Goal: Task Accomplishment & Management: Use online tool/utility

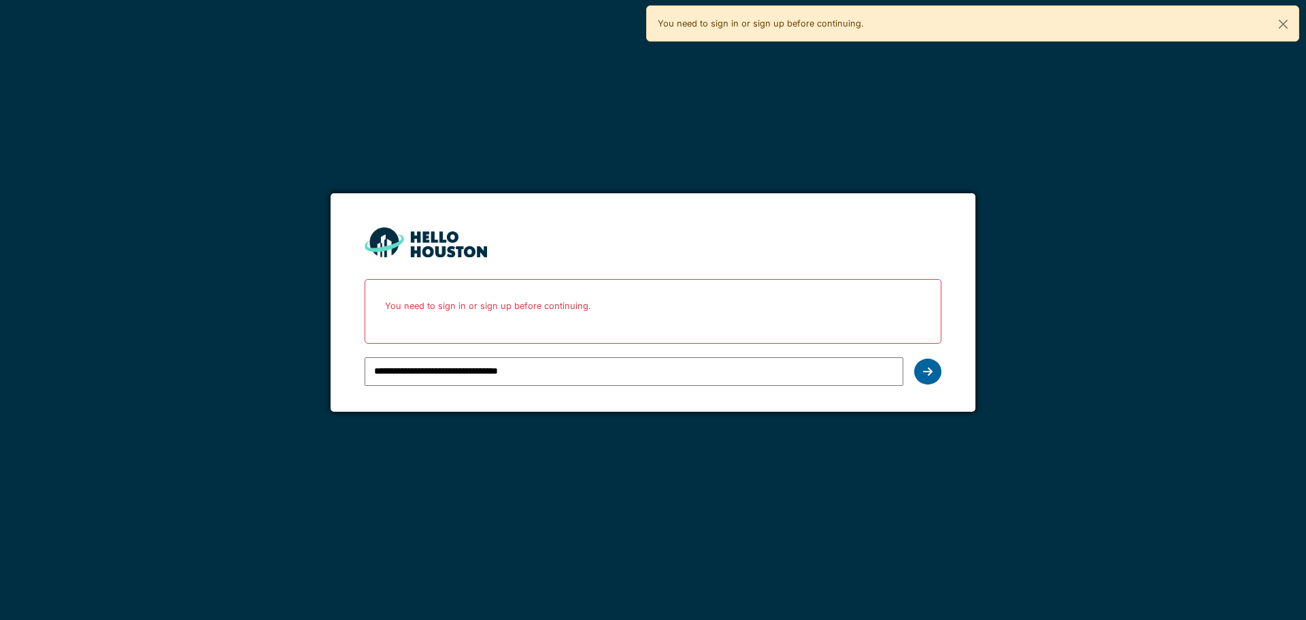
click at [935, 368] on div at bounding box center [927, 372] width 27 height 26
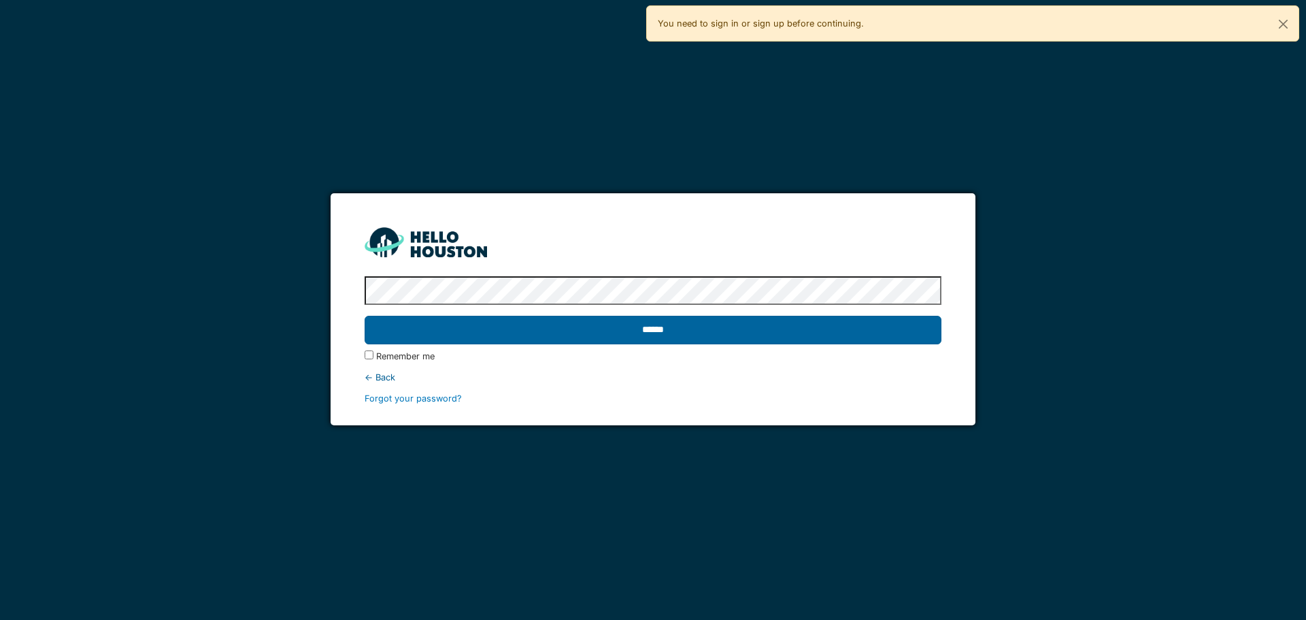
click at [764, 333] on input "******" at bounding box center [653, 330] width 576 height 29
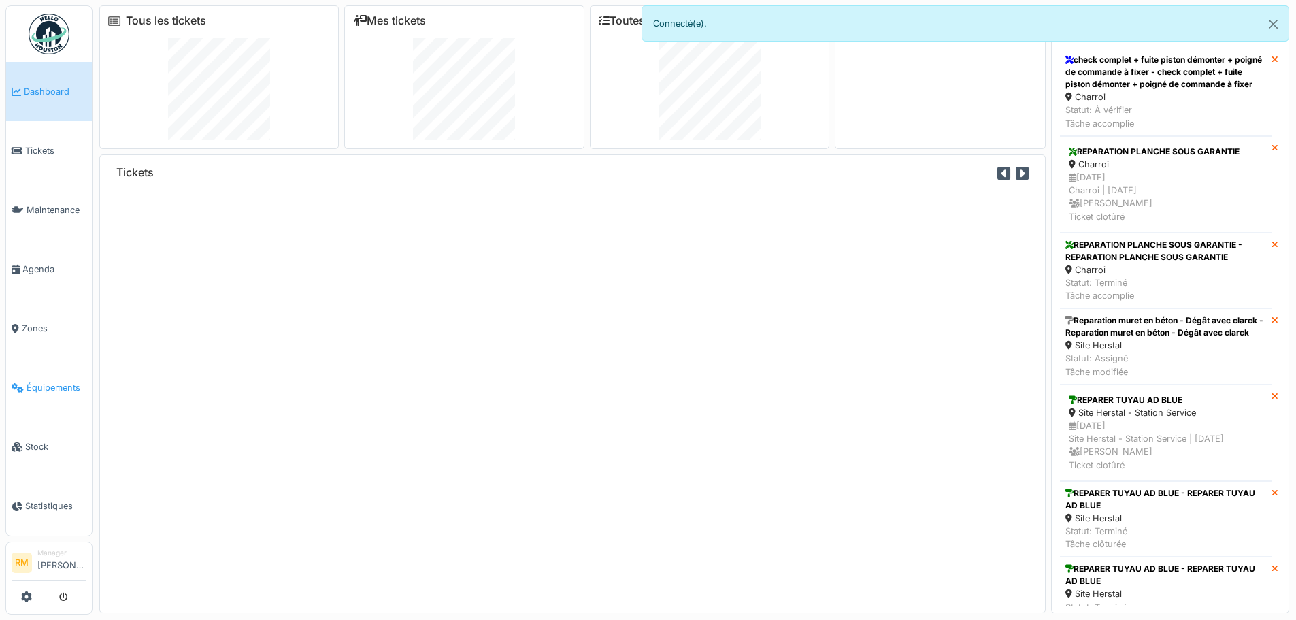
click at [59, 381] on span "Équipements" at bounding box center [57, 387] width 60 height 13
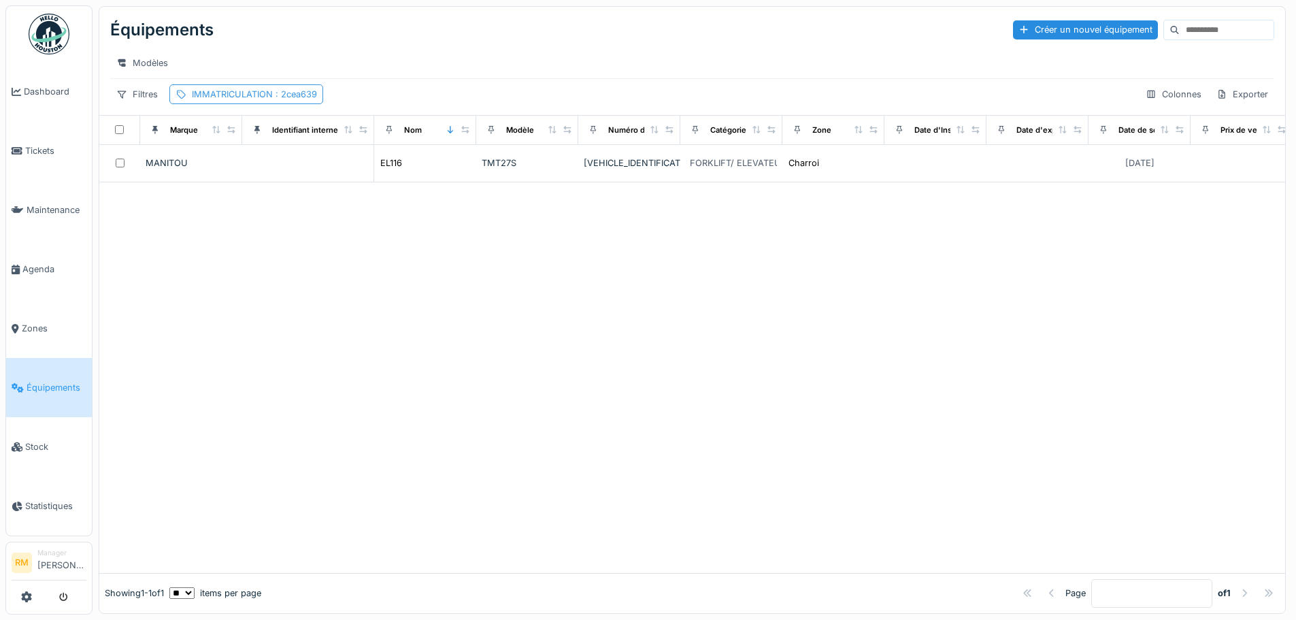
click at [283, 99] on span ": 2cea639" at bounding box center [295, 94] width 44 height 10
drag, startPoint x: 248, startPoint y: 173, endPoint x: 97, endPoint y: 169, distance: 150.4
click at [97, 169] on body "Dashboard Tickets Maintenance [GEOGRAPHIC_DATA] Zones Équipements Stock Statist…" at bounding box center [648, 310] width 1296 height 620
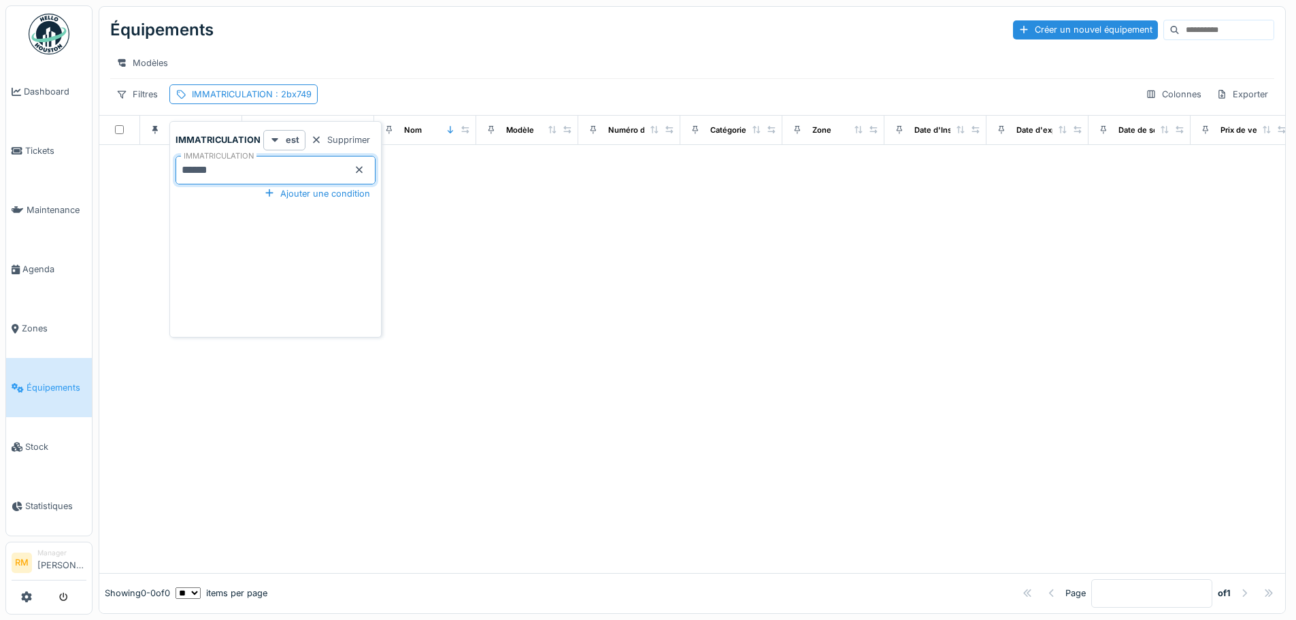
type input "******"
drag, startPoint x: 244, startPoint y: 170, endPoint x: 0, endPoint y: 136, distance: 246.6
click at [0, 136] on body "Dashboard Tickets Maintenance [GEOGRAPHIC_DATA] Zones Équipements Stock Statist…" at bounding box center [648, 310] width 1296 height 620
click at [563, 38] on div "Équipements Créer un nouvel équipement" at bounding box center [692, 29] width 1164 height 35
click at [256, 99] on div "IMMATRICULATION : 2bx749" at bounding box center [252, 94] width 120 height 13
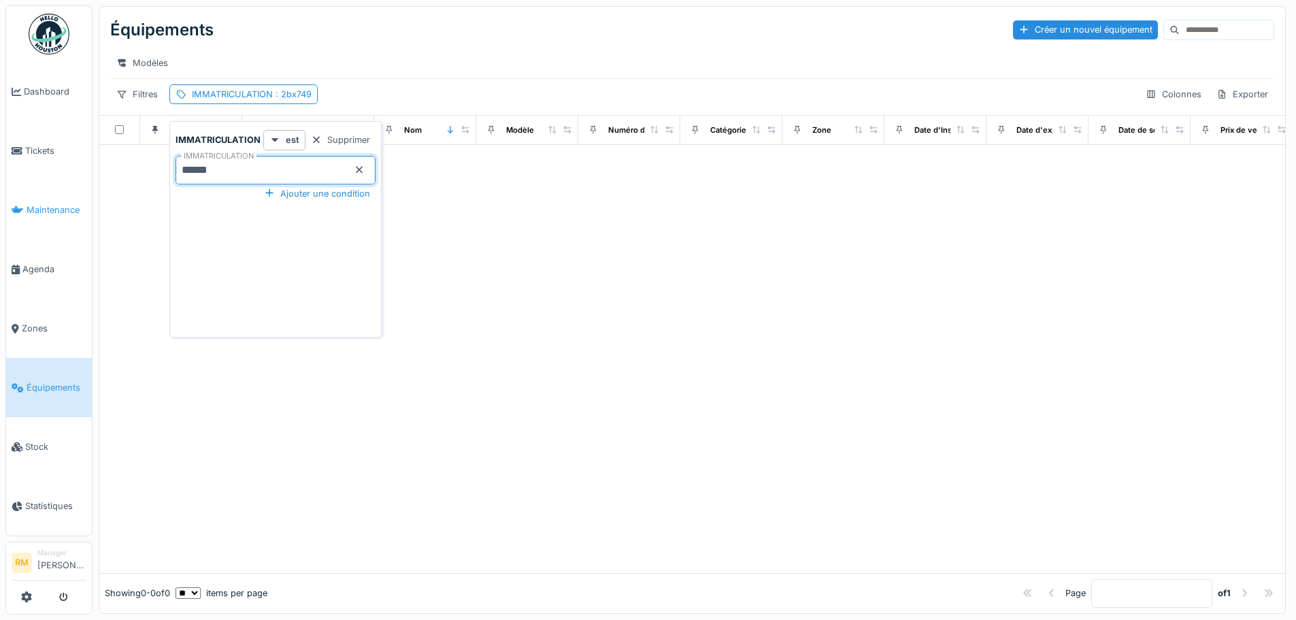
drag, startPoint x: 120, startPoint y: 173, endPoint x: 47, endPoint y: 180, distance: 73.8
click at [98, 173] on body "Dashboard Tickets Maintenance [GEOGRAPHIC_DATA] Zones Équipements Stock Statist…" at bounding box center [648, 310] width 1296 height 620
type input "*******"
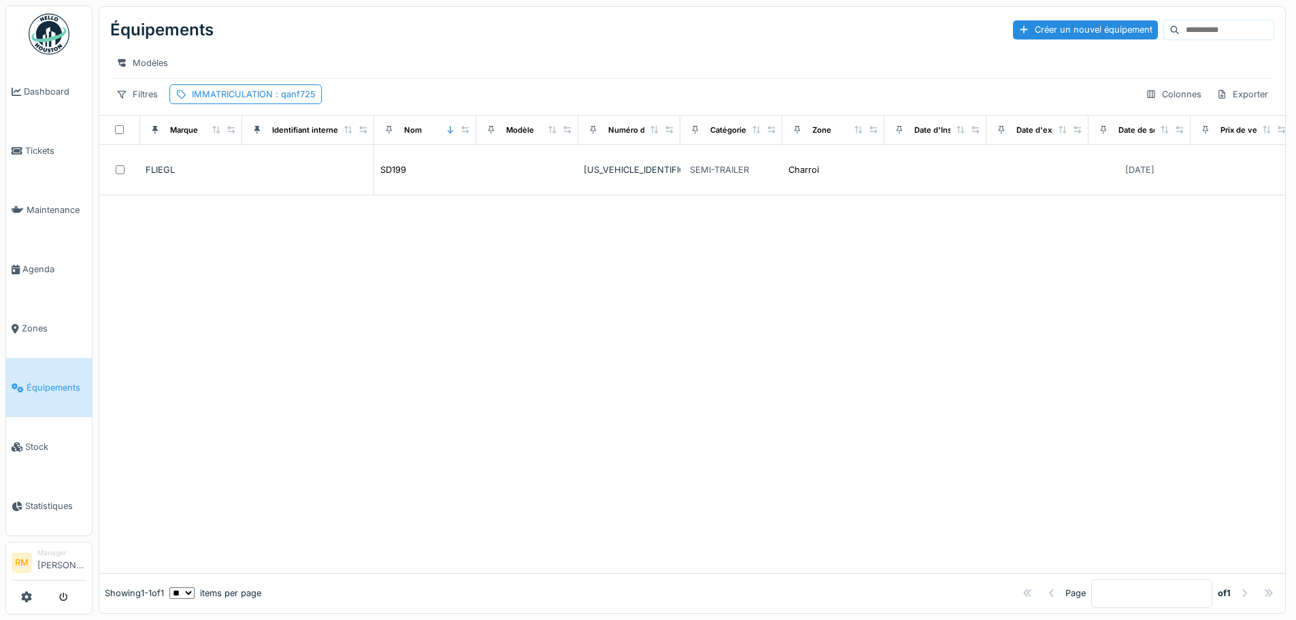
click at [419, 52] on div "Modèles" at bounding box center [692, 63] width 1164 height 31
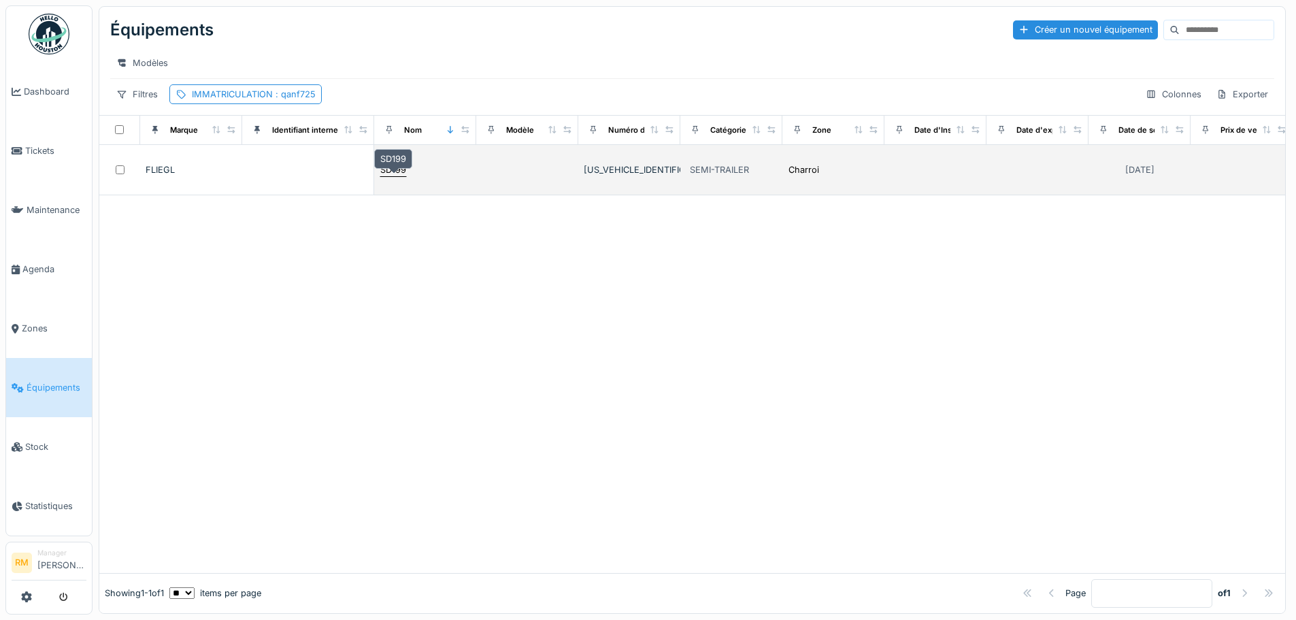
click at [391, 176] on div "SD199" at bounding box center [393, 169] width 26 height 13
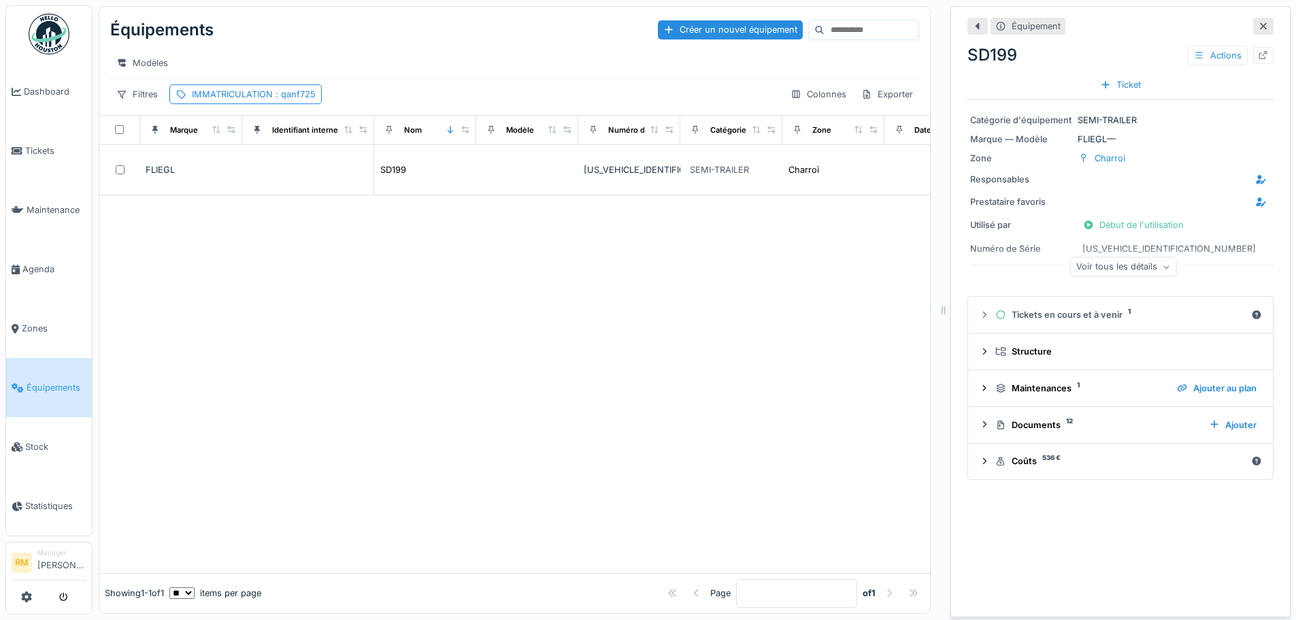
click at [456, 295] on div at bounding box center [514, 384] width 831 height 378
click at [386, 271] on div at bounding box center [514, 384] width 831 height 378
